Goal: Transaction & Acquisition: Subscribe to service/newsletter

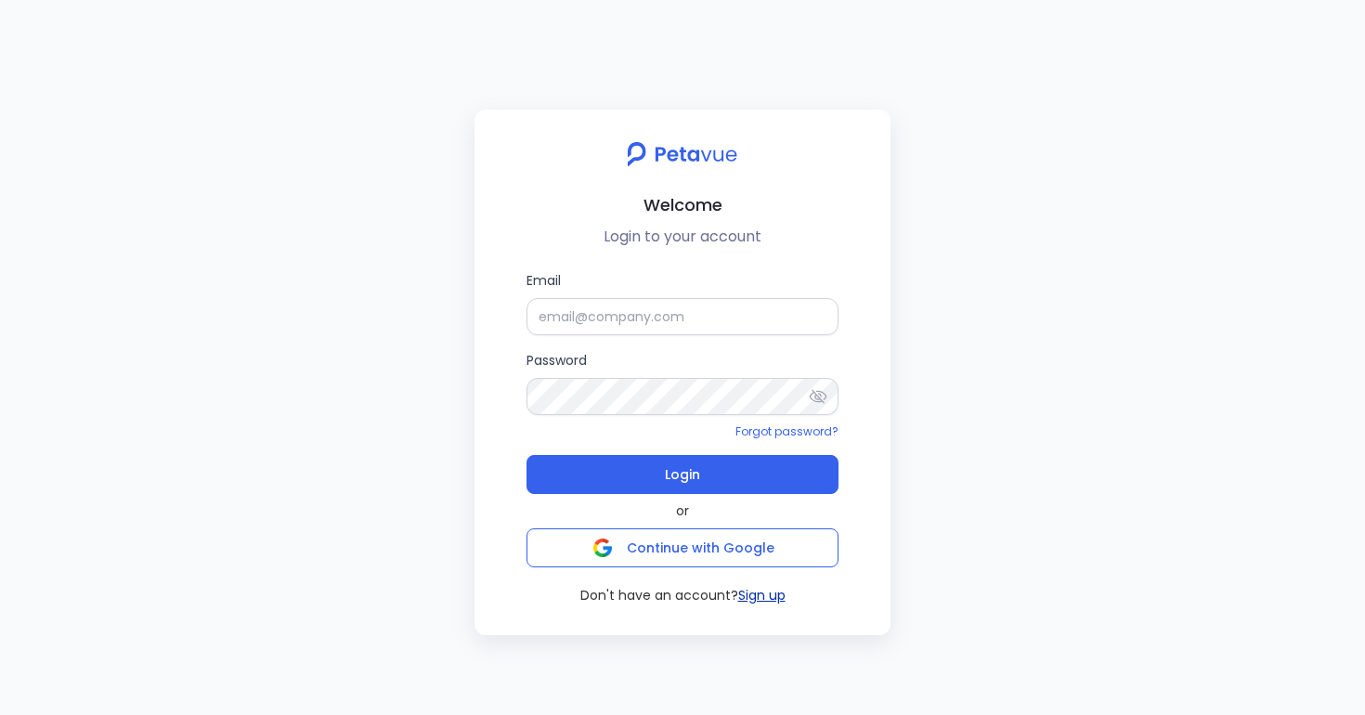
click at [759, 594] on button "Sign up" at bounding box center [761, 596] width 47 height 20
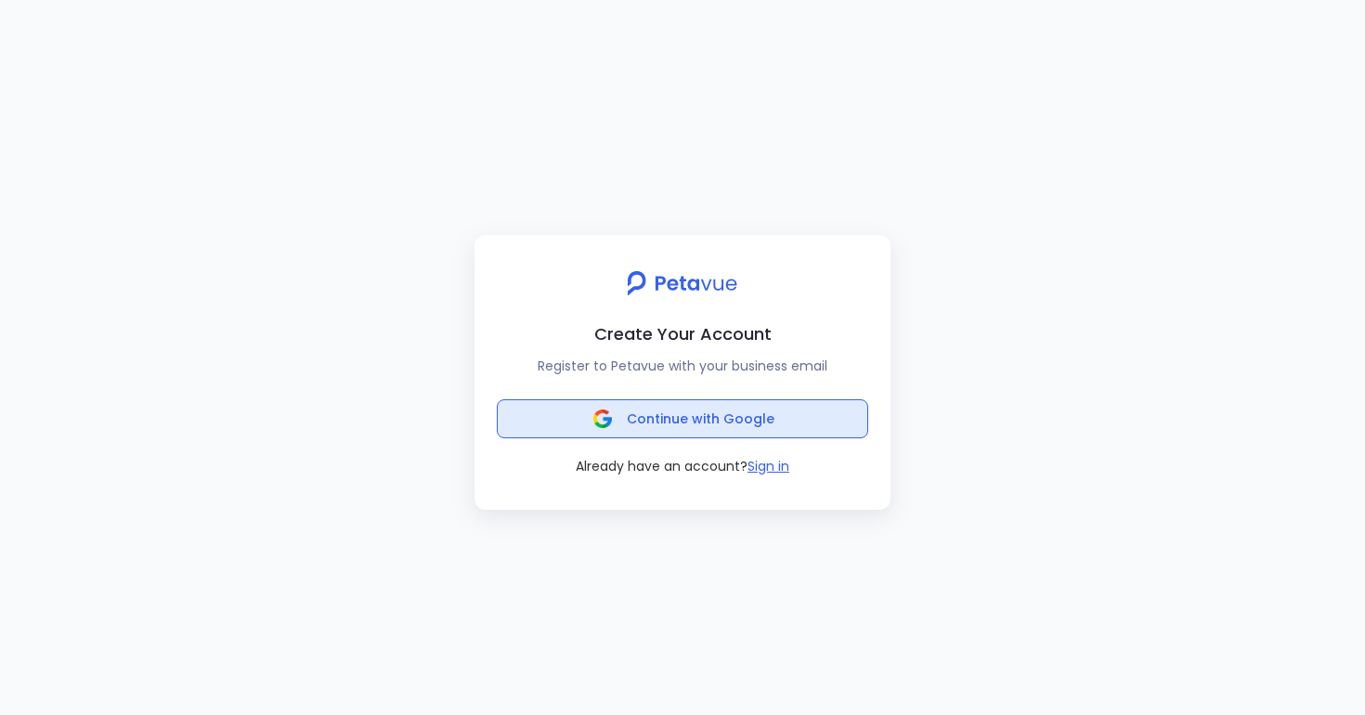
click at [674, 422] on span "Continue with Google" at bounding box center [701, 419] width 148 height 19
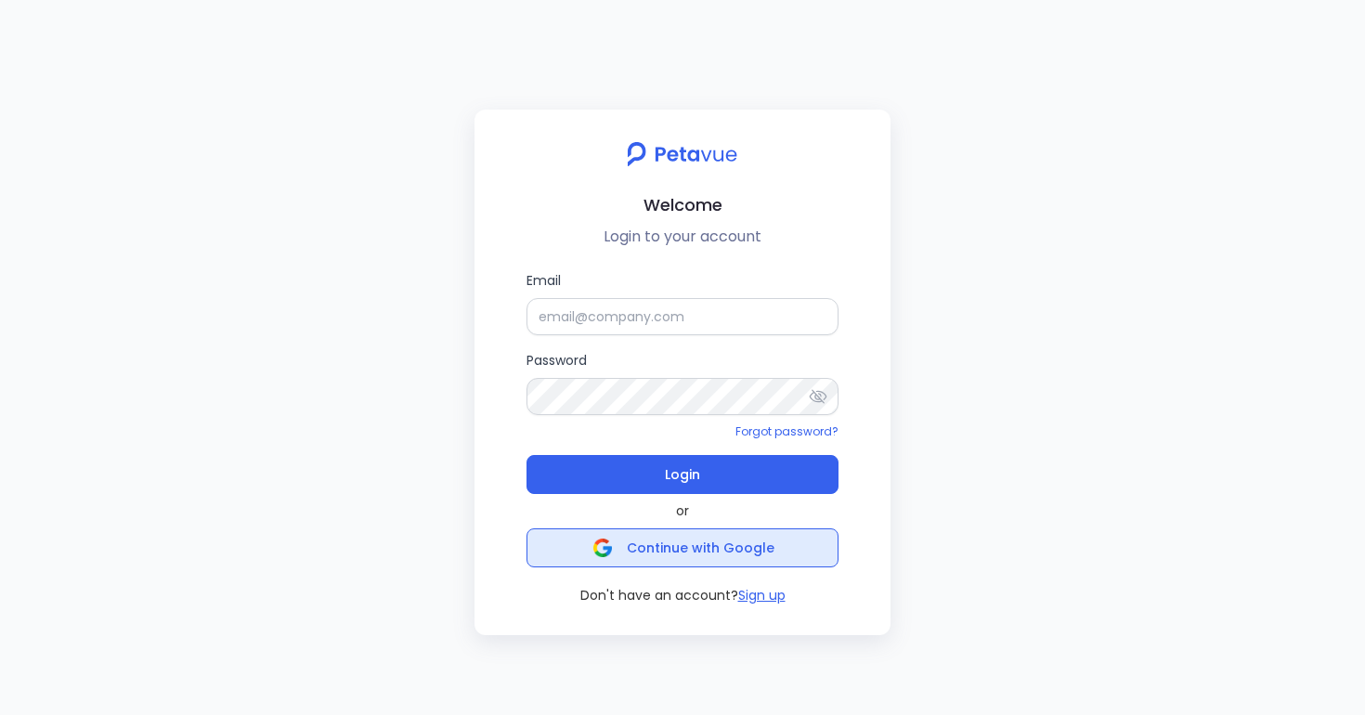
click at [615, 548] on span "Continue with Google" at bounding box center [683, 548] width 183 height 26
click at [402, 483] on div "Welcome Login to your account Email Password Forgot password? Login or Continue…" at bounding box center [682, 357] width 1365 height 715
click at [606, 553] on img "button" at bounding box center [602, 548] width 19 height 19
